Goal: Check status: Check status

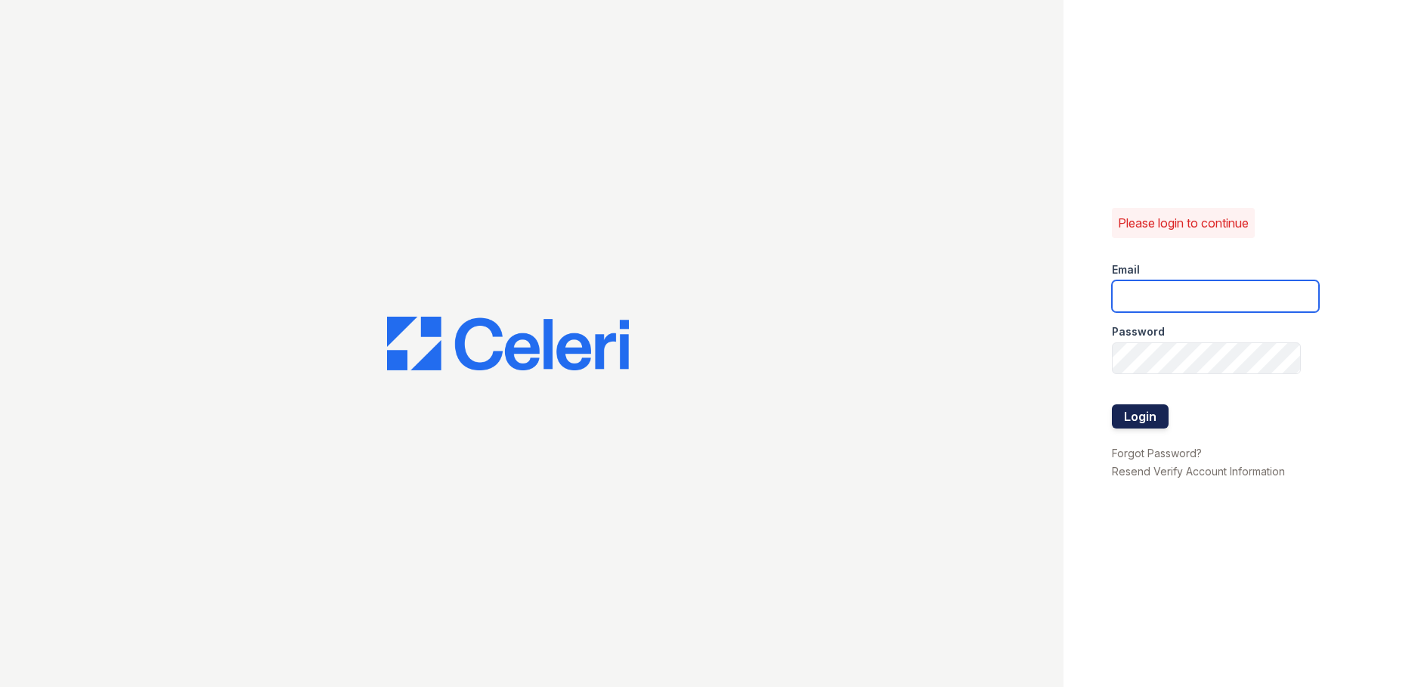
type input "[EMAIL_ADDRESS][DOMAIN_NAME]"
click at [1145, 416] on button "Login" at bounding box center [1140, 416] width 57 height 24
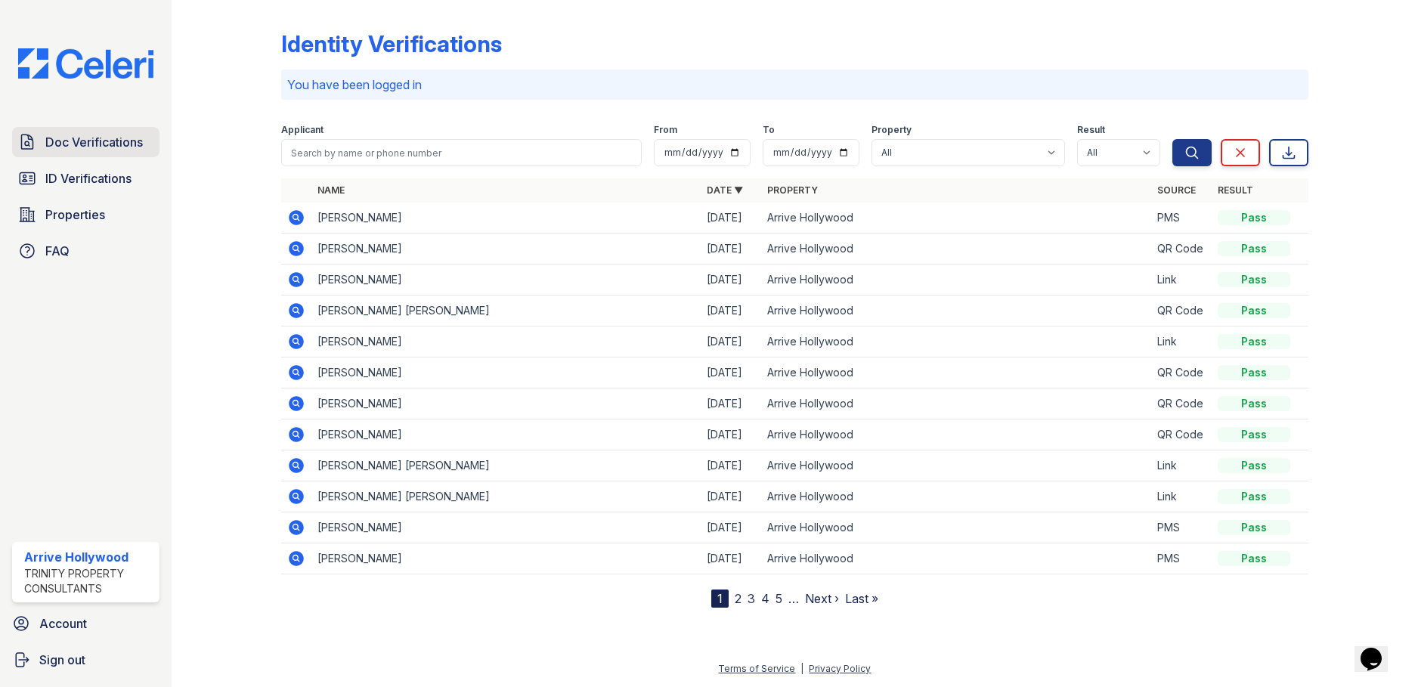
click at [98, 147] on span "Doc Verifications" at bounding box center [94, 142] width 98 height 18
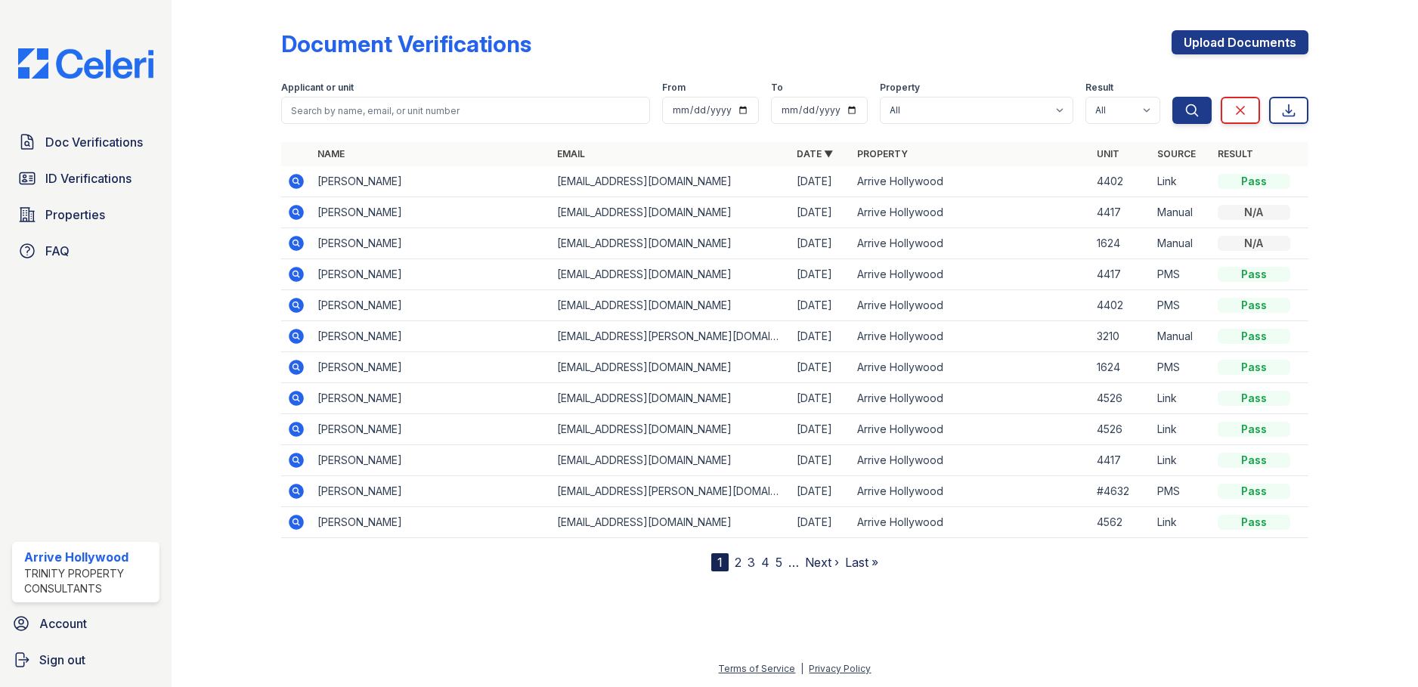
click at [297, 240] on icon at bounding box center [296, 243] width 15 height 15
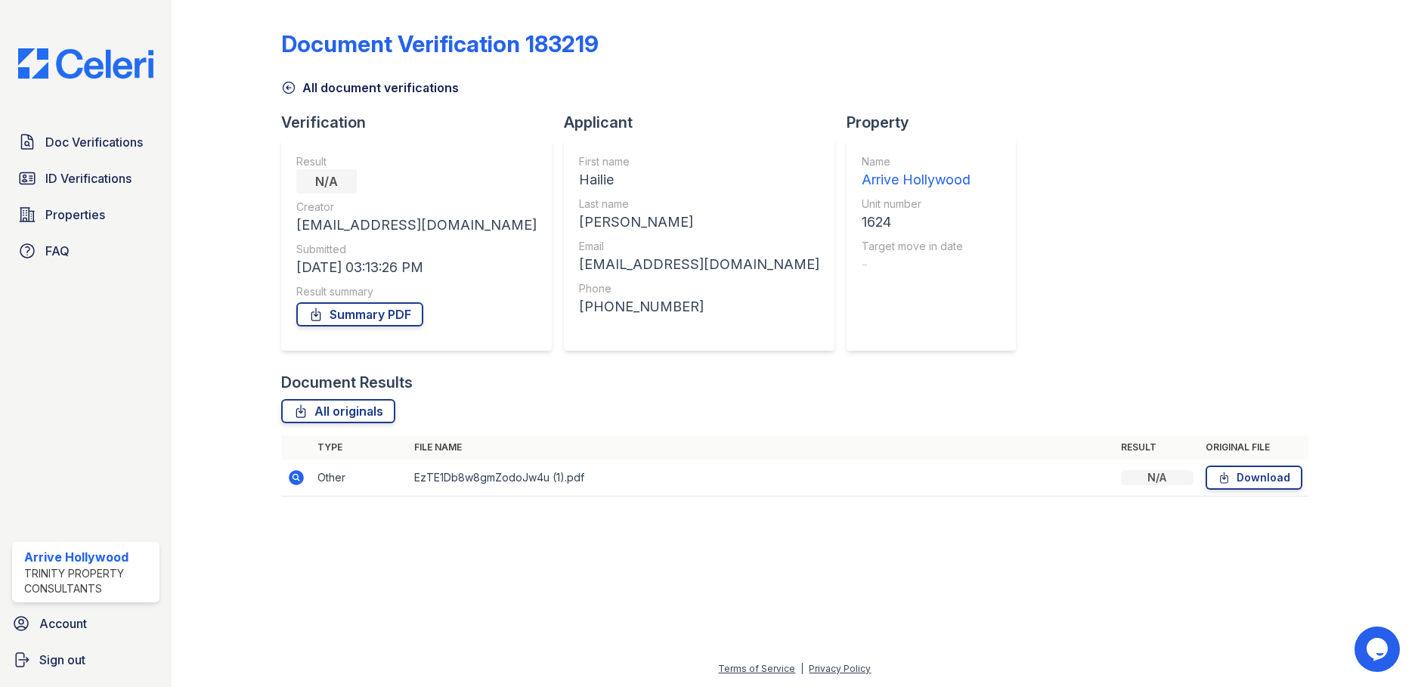
click at [296, 479] on icon at bounding box center [296, 478] width 18 height 18
